Goal: Navigation & Orientation: Find specific page/section

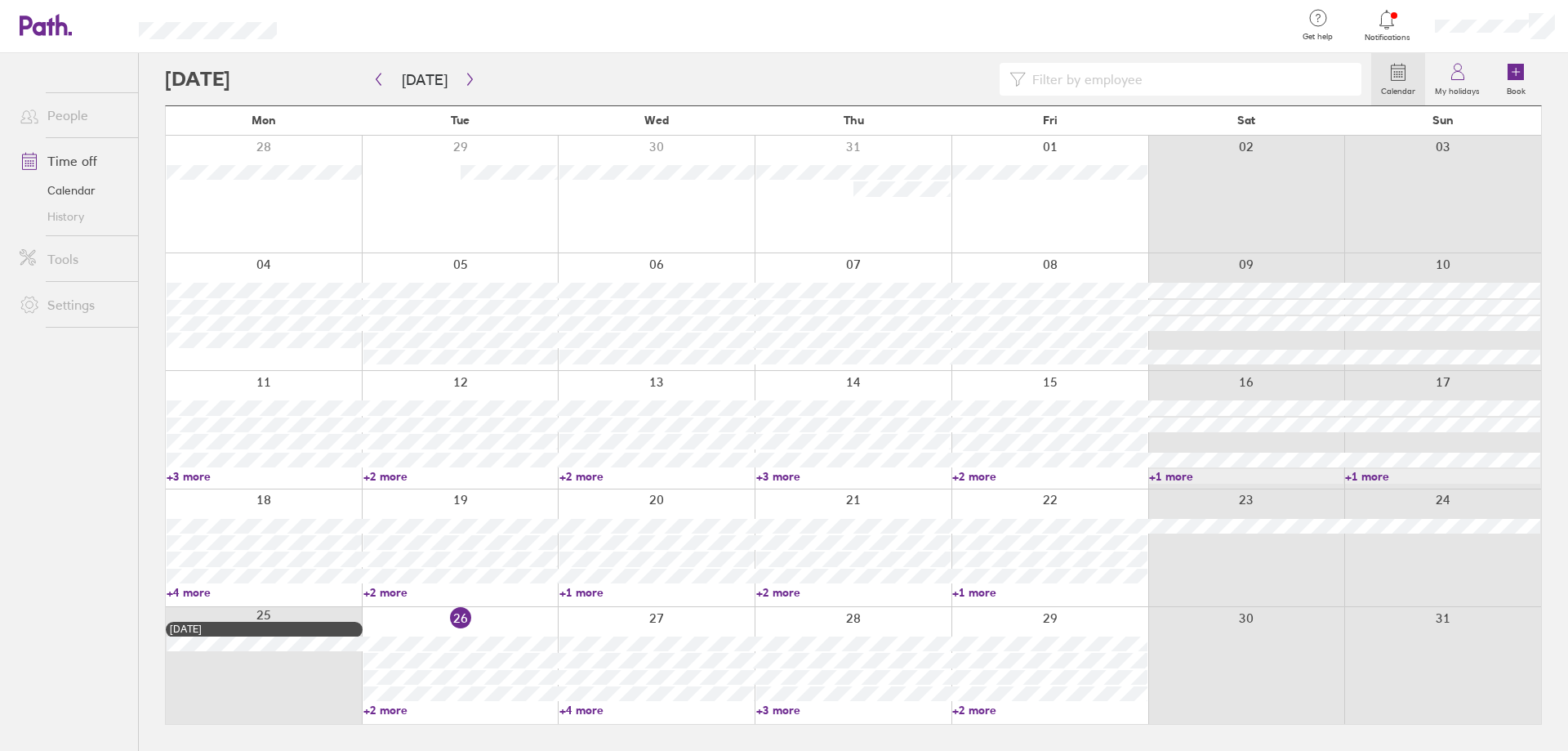
click at [395, 706] on link "+2 more" at bounding box center [461, 709] width 195 height 14
click at [467, 82] on icon "button" at bounding box center [470, 79] width 13 height 14
